Goal: Information Seeking & Learning: Learn about a topic

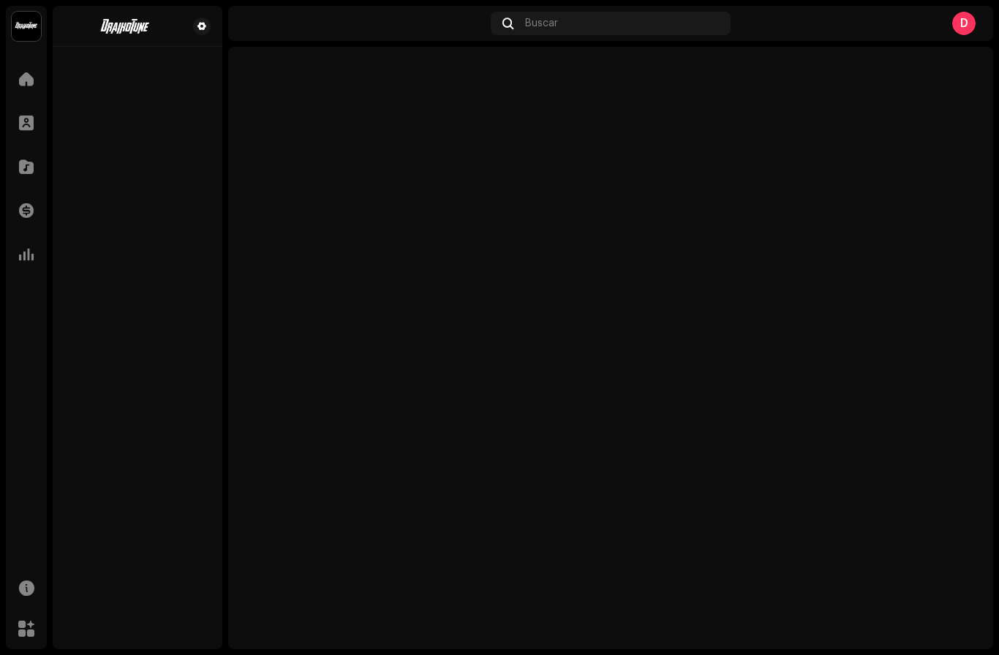
click at [7, 67] on div "Inicio" at bounding box center [26, 79] width 41 height 41
click at [12, 88] on div at bounding box center [26, 78] width 29 height 29
click at [12, 83] on div at bounding box center [26, 78] width 29 height 29
click at [20, 90] on div at bounding box center [26, 78] width 29 height 29
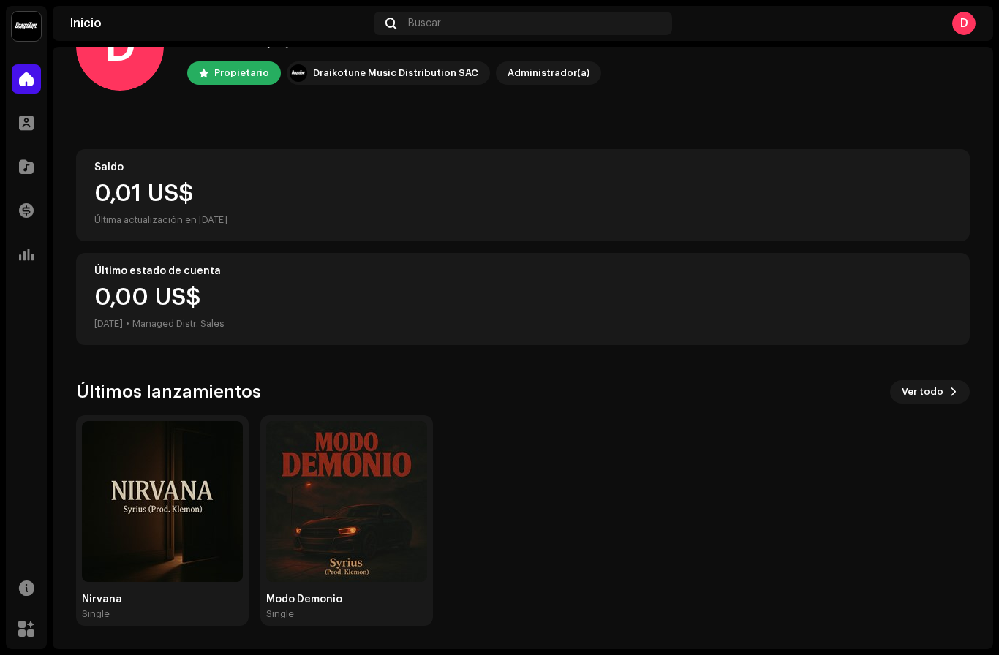
scroll to position [15, 0]
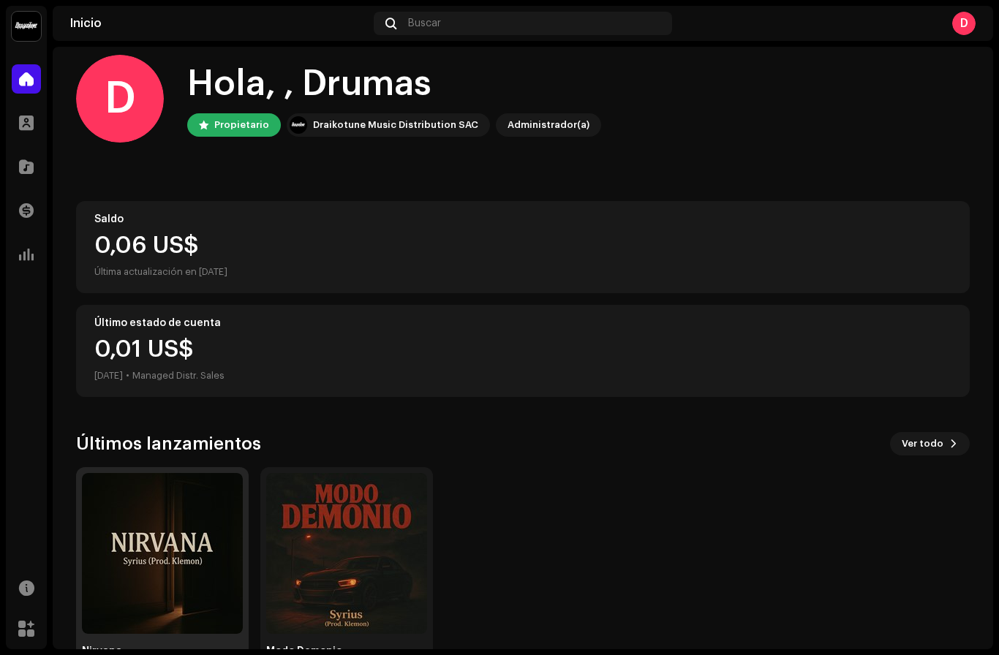
click at [173, 523] on img at bounding box center [162, 553] width 161 height 161
